Goal: Transaction & Acquisition: Book appointment/travel/reservation

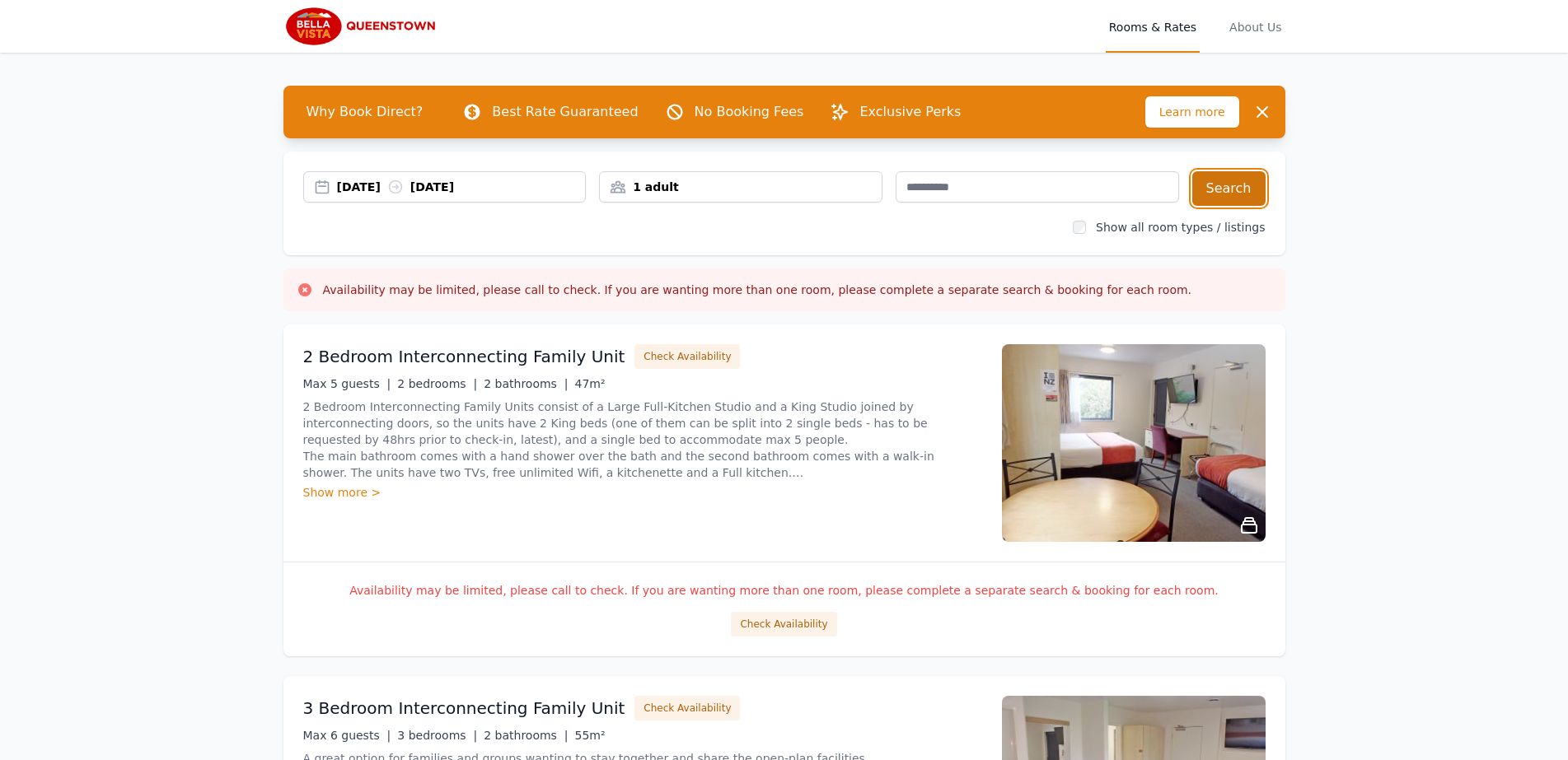
click at [1243, 191] on button "Search" at bounding box center [1228, 188] width 73 height 35
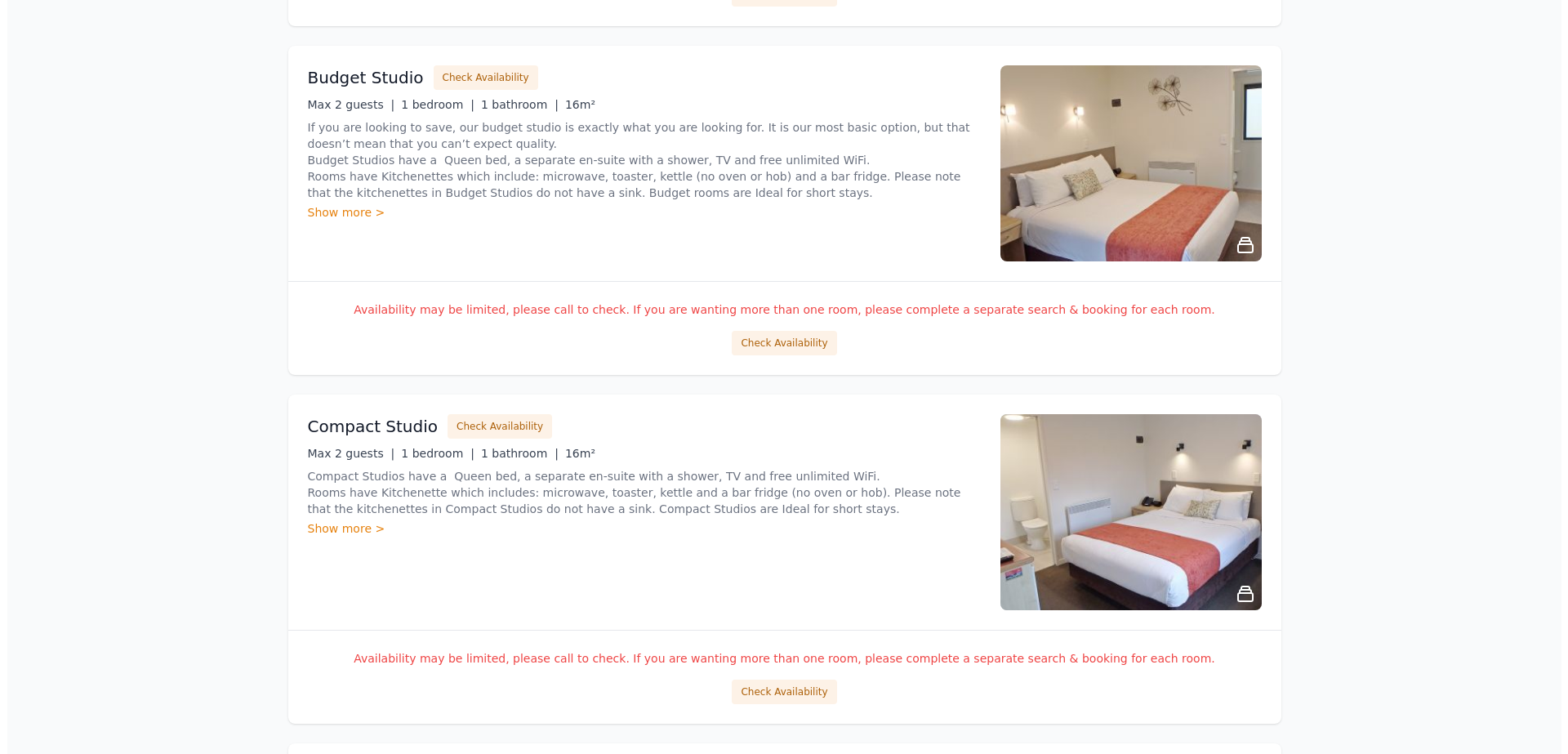
scroll to position [981, 0]
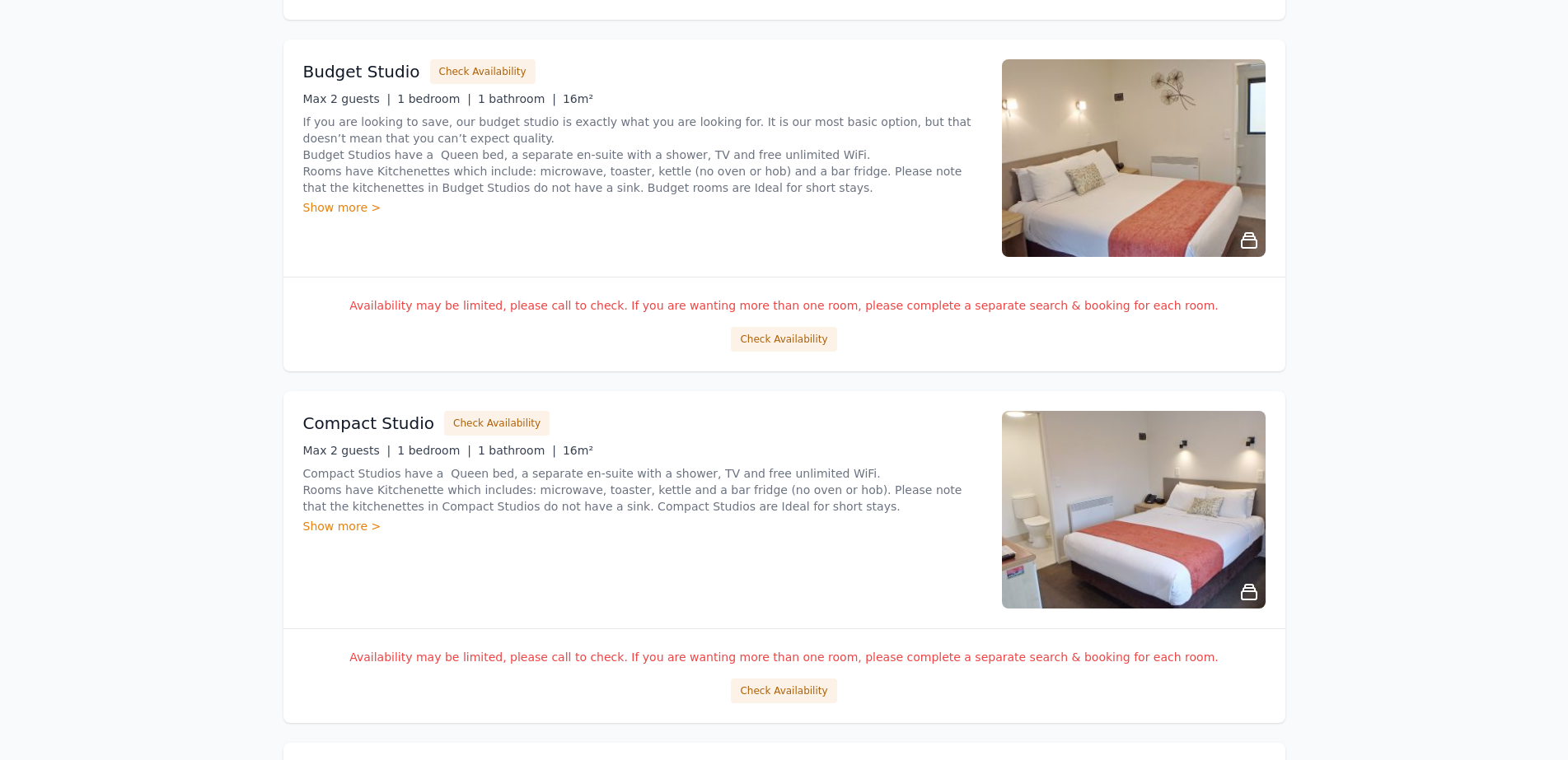
click at [336, 201] on div "Show more >" at bounding box center [642, 208] width 679 height 17
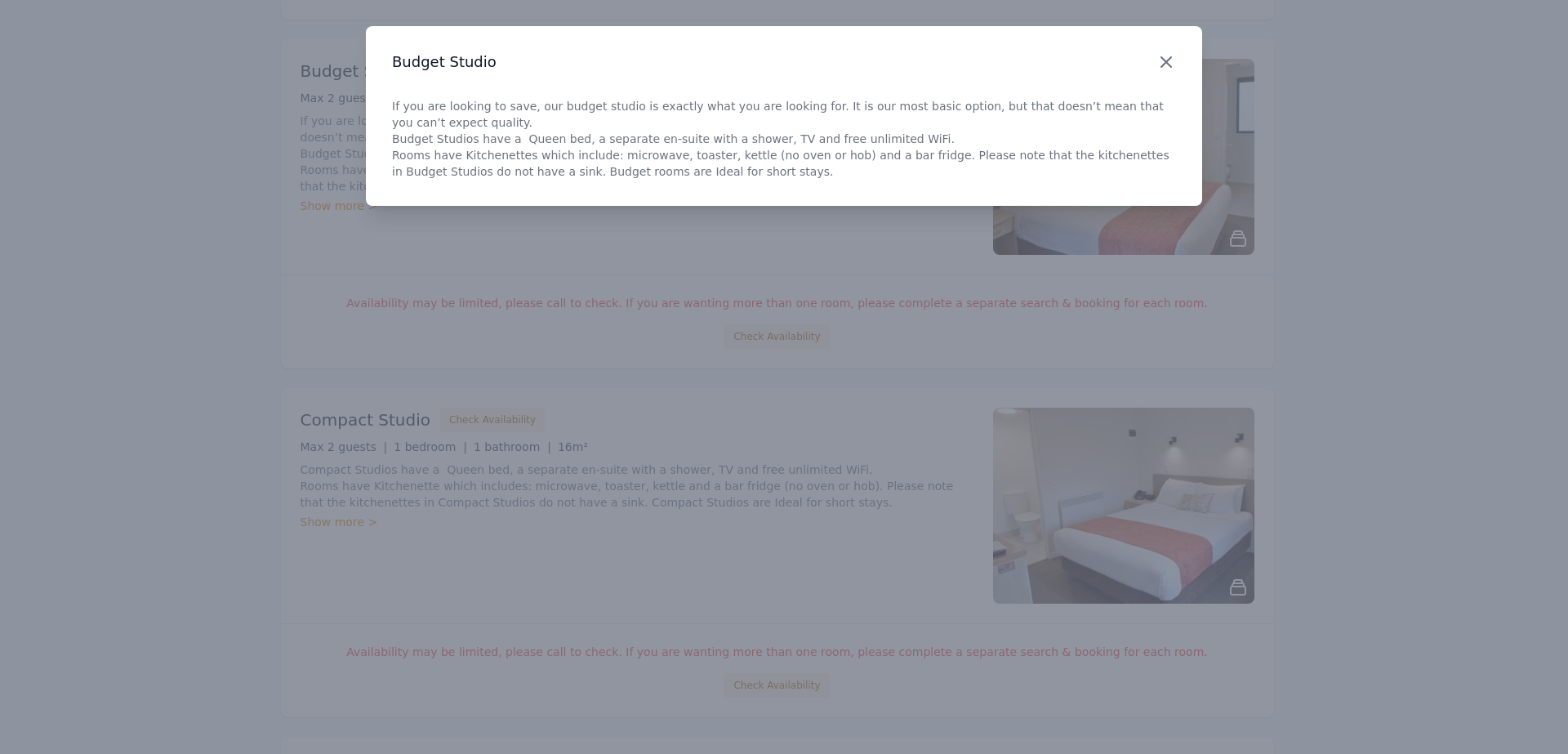
click at [1167, 59] on icon "button" at bounding box center [1165, 62] width 19 height 19
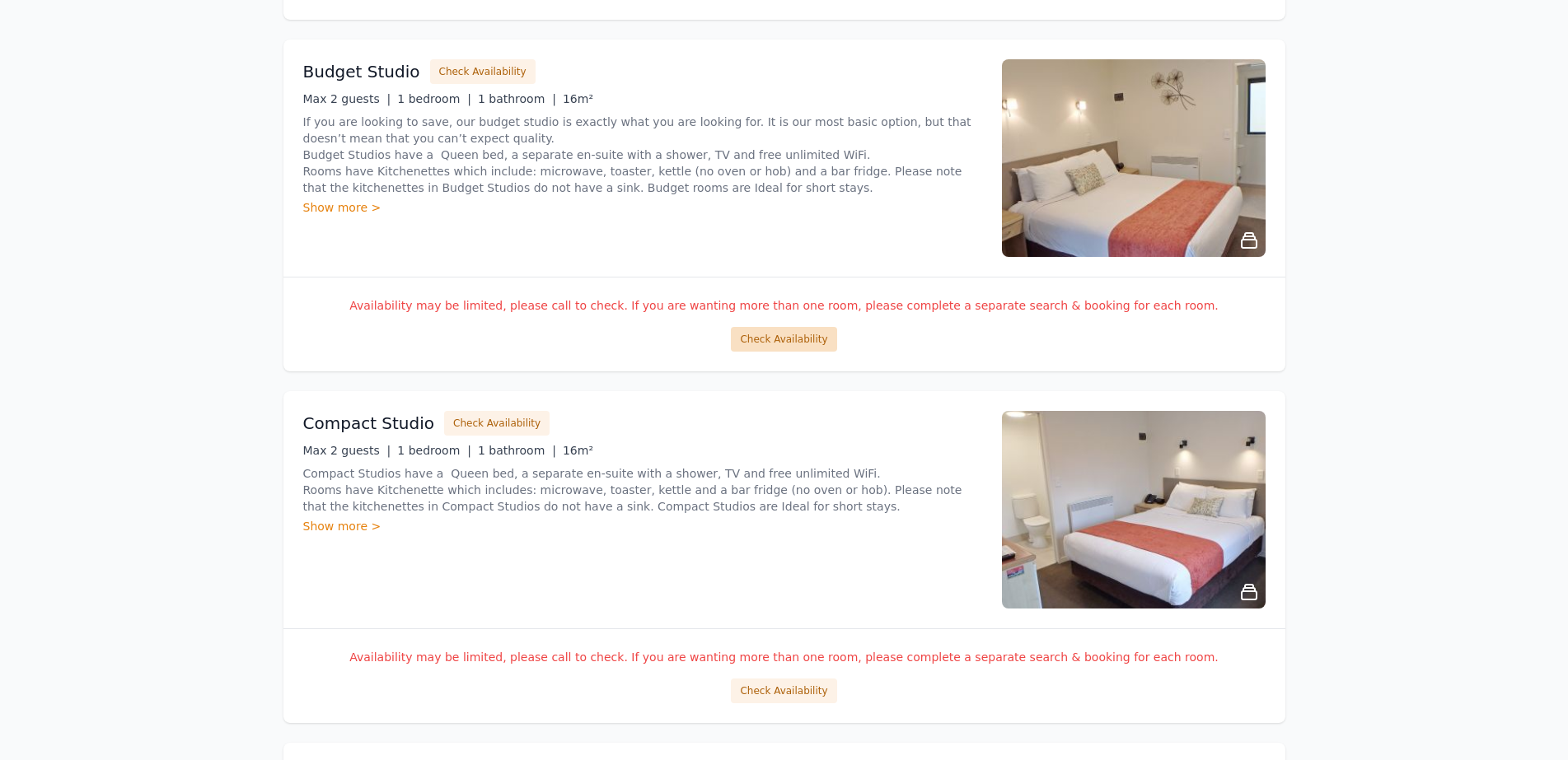
click at [784, 339] on button "Check Availability" at bounding box center [783, 339] width 105 height 24
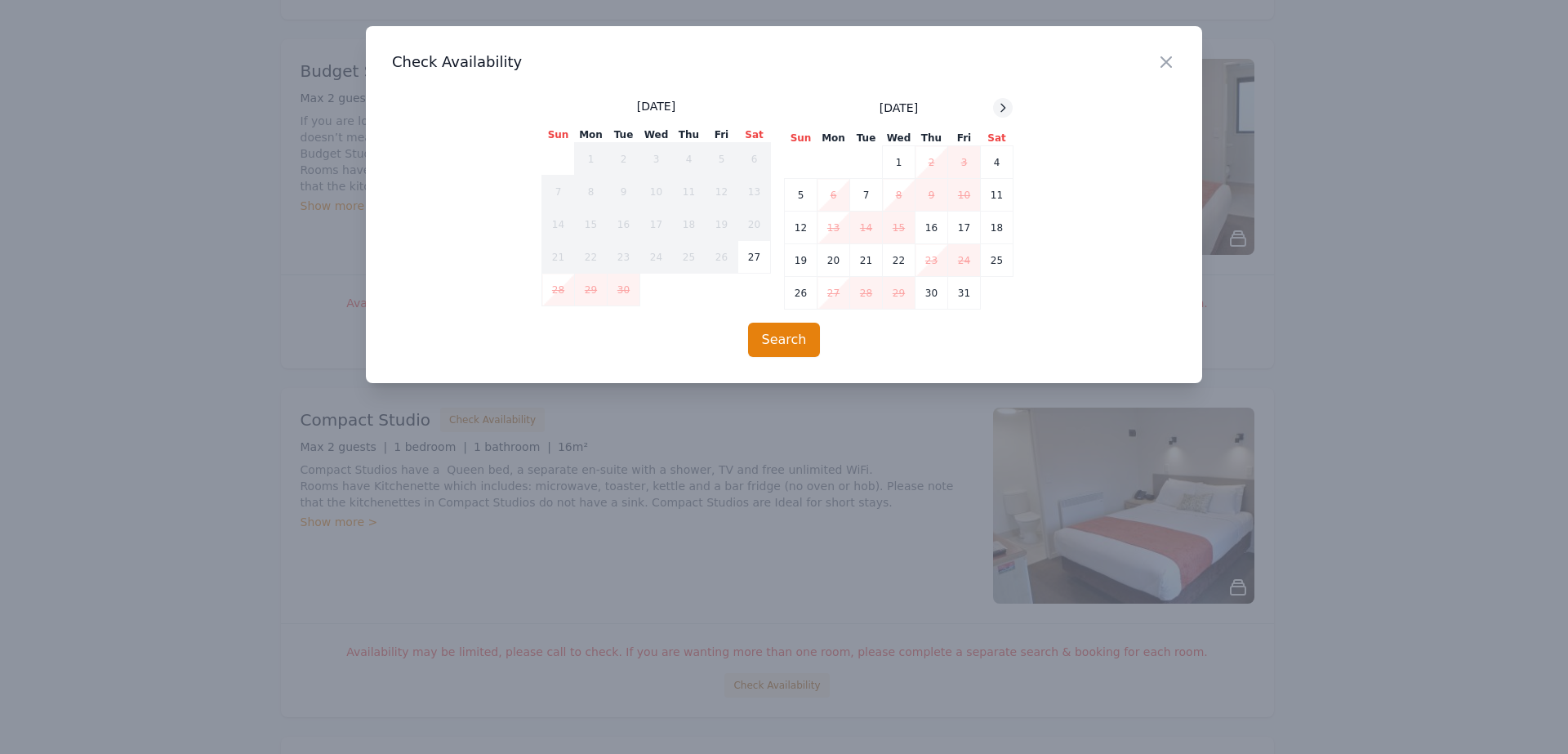
click at [999, 104] on icon at bounding box center [1003, 108] width 13 height 13
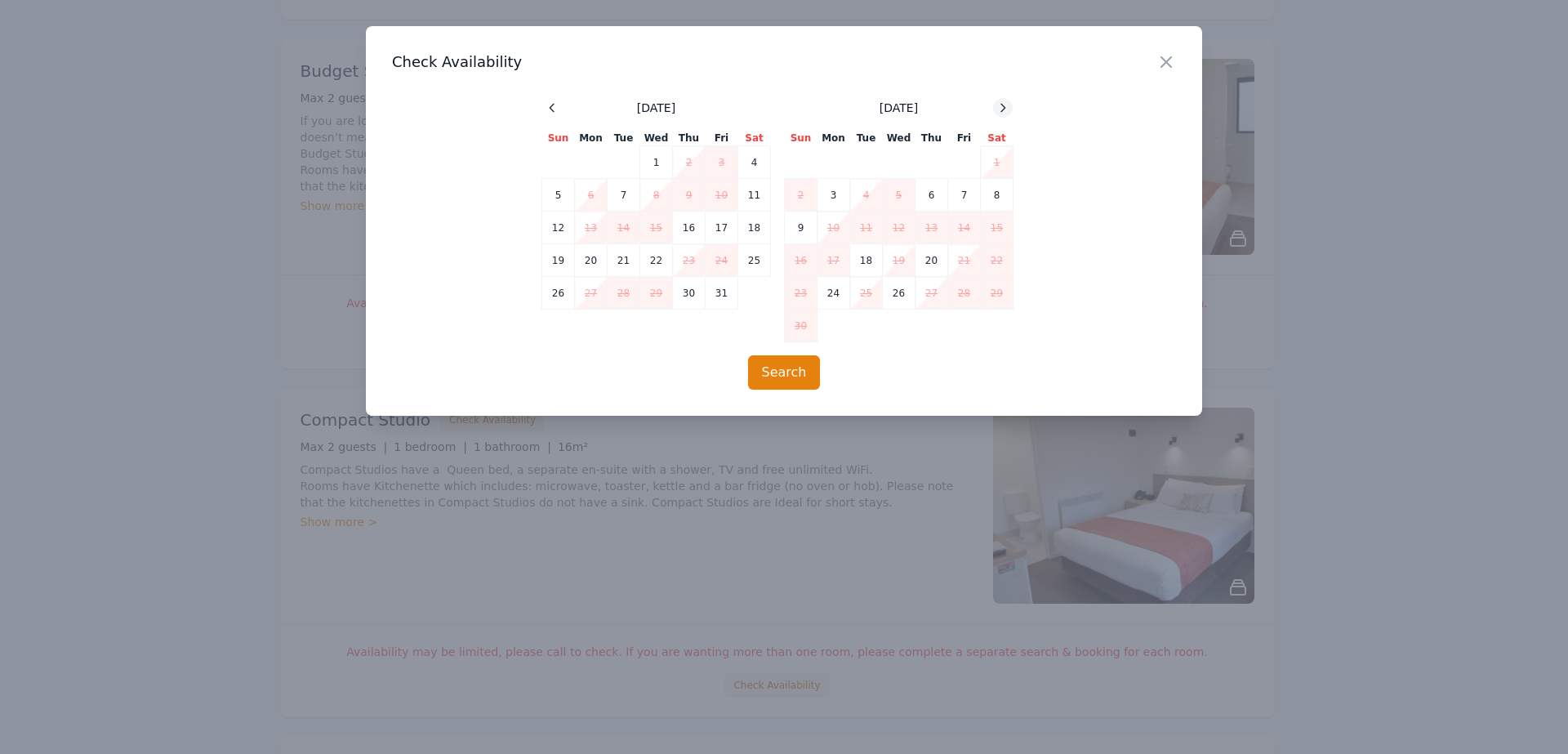
click at [999, 104] on icon at bounding box center [1003, 108] width 13 height 13
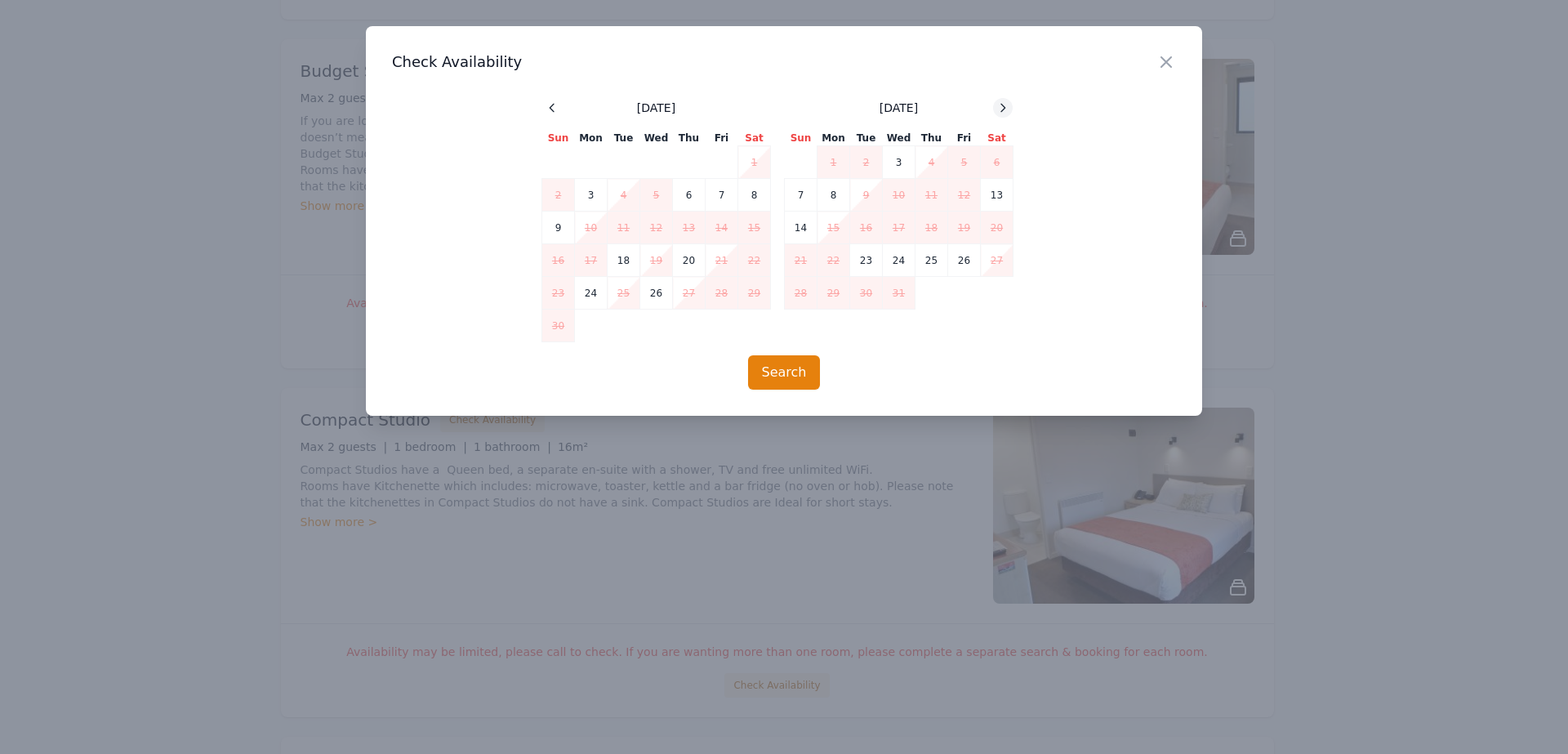
click at [999, 104] on icon at bounding box center [1003, 108] width 13 height 13
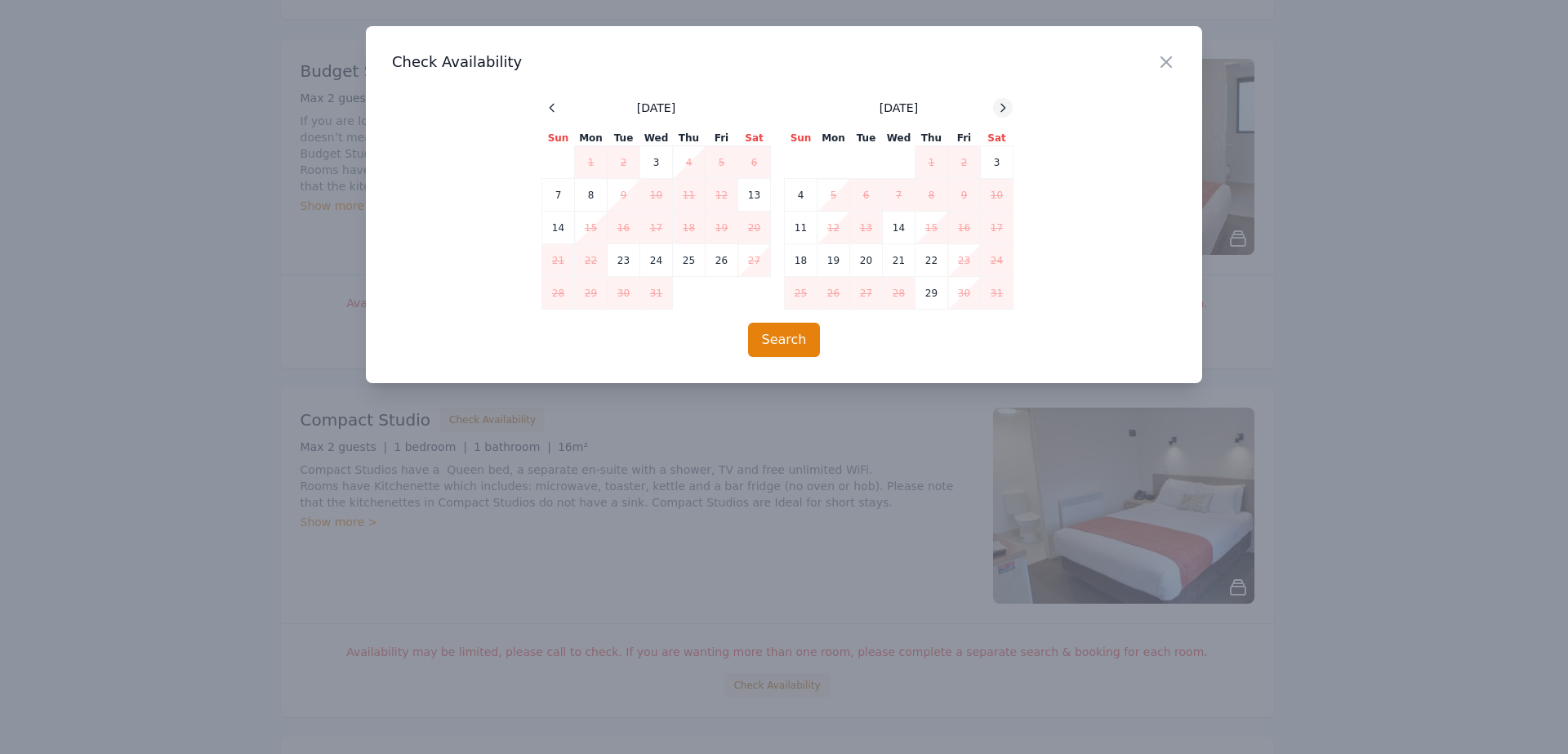
click at [999, 104] on icon at bounding box center [1003, 108] width 13 height 13
click at [1007, 101] on icon at bounding box center [1003, 108] width 13 height 13
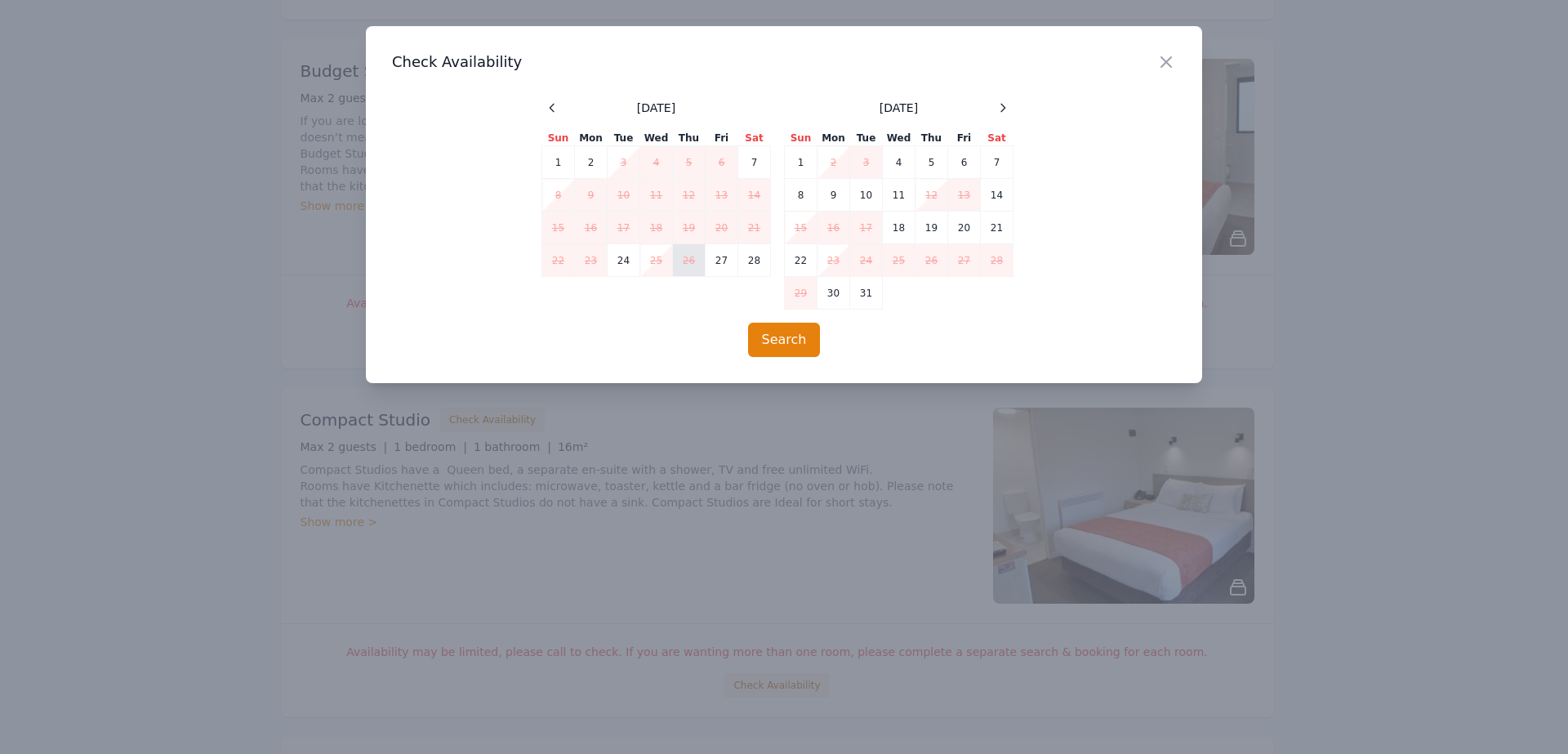
click at [688, 255] on td "26" at bounding box center [688, 260] width 33 height 33
click at [803, 159] on td "1" at bounding box center [800, 162] width 33 height 33
click at [728, 253] on td "27" at bounding box center [722, 260] width 33 height 33
click at [799, 160] on td "1" at bounding box center [800, 162] width 33 height 33
click at [716, 258] on td "27" at bounding box center [722, 260] width 33 height 33
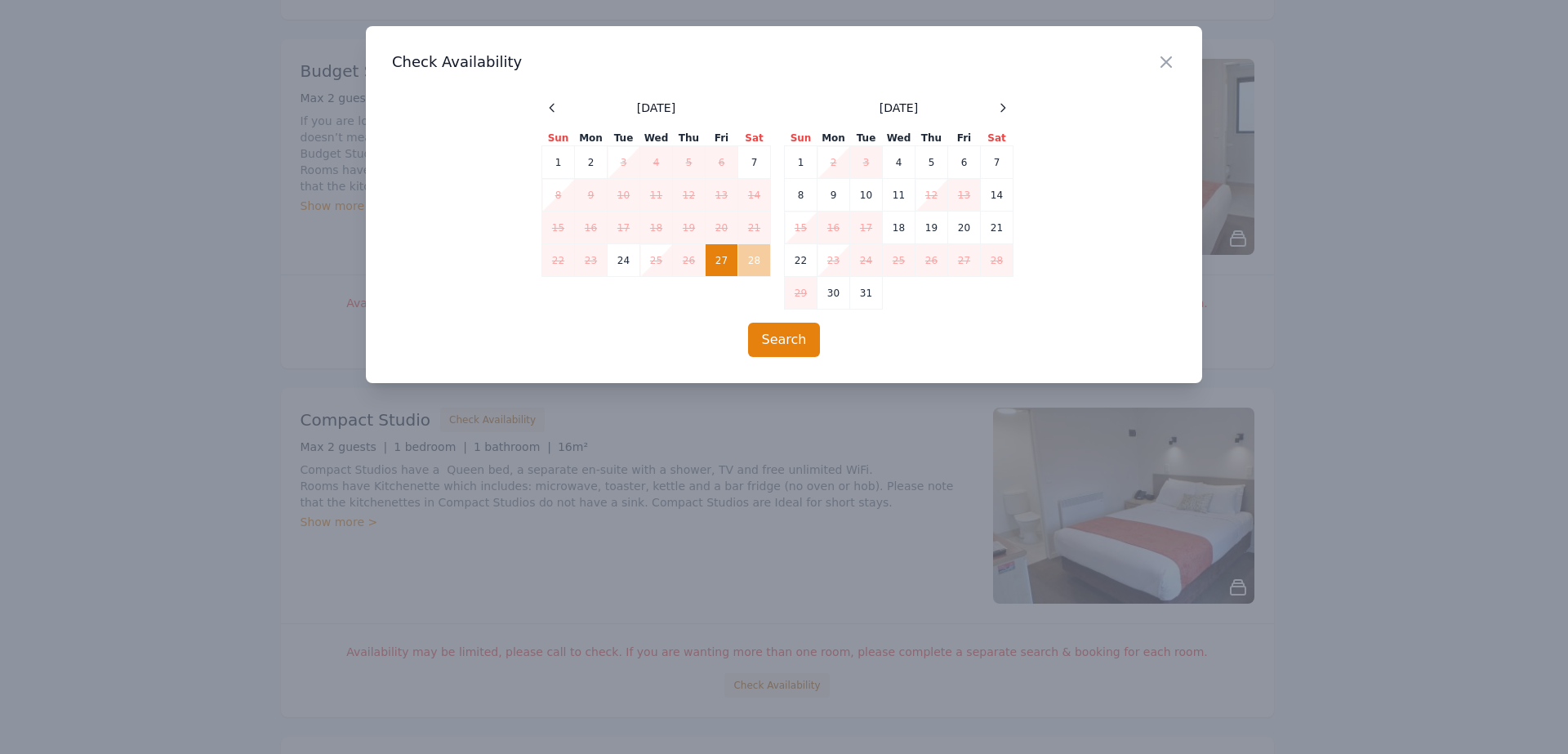
click at [746, 254] on td "28" at bounding box center [754, 260] width 33 height 33
click at [804, 339] on button "Search" at bounding box center [784, 339] width 73 height 34
